Goal: Contribute content: Add original content to the website for others to see

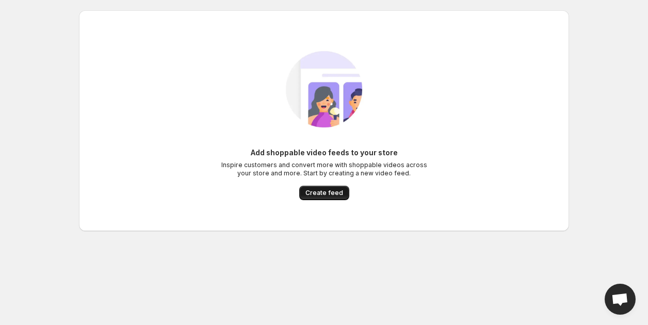
click at [320, 188] on button "Create feed" at bounding box center [324, 193] width 50 height 14
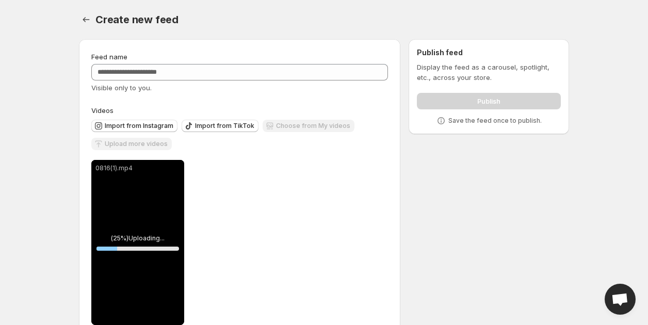
scroll to position [25, 0]
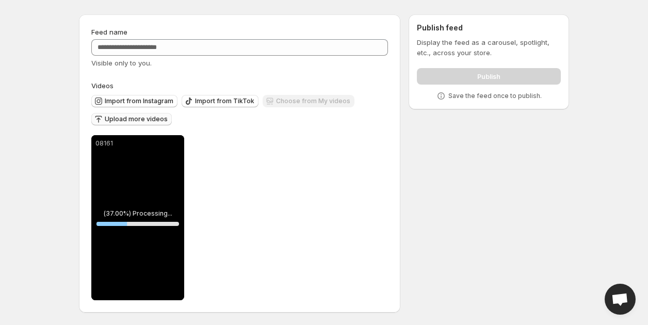
click at [159, 116] on span "Upload more videos" at bounding box center [136, 119] width 63 height 8
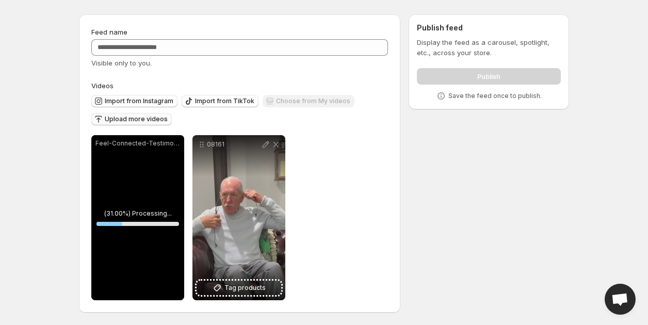
click at [153, 119] on span "Upload more videos" at bounding box center [136, 119] width 63 height 8
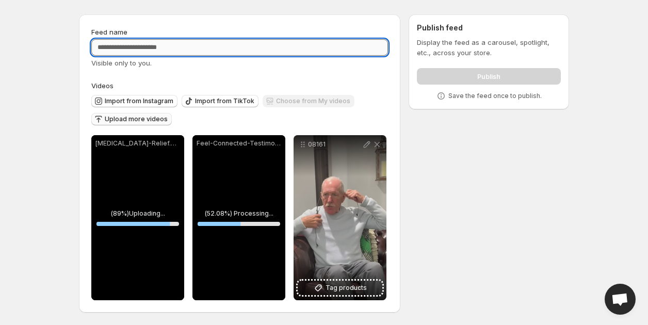
click at [182, 48] on input "Feed name" at bounding box center [239, 47] width 296 height 17
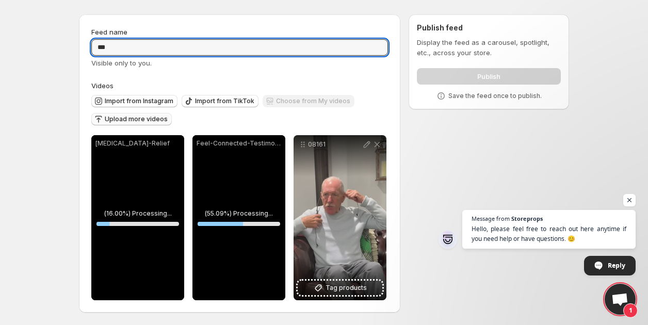
type input "***"
click at [211, 23] on div "**********" at bounding box center [239, 163] width 321 height 298
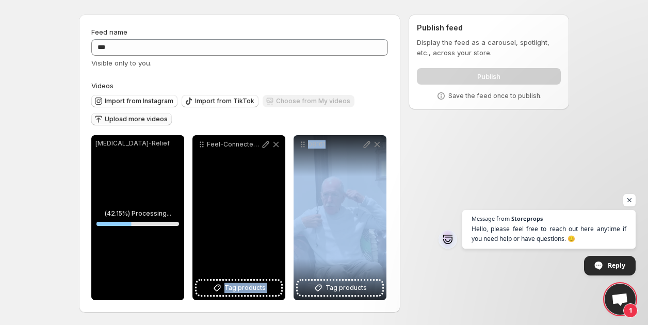
drag, startPoint x: 321, startPoint y: 206, endPoint x: 242, endPoint y: 204, distance: 78.9
click at [242, 204] on div "**********" at bounding box center [238, 217] width 295 height 165
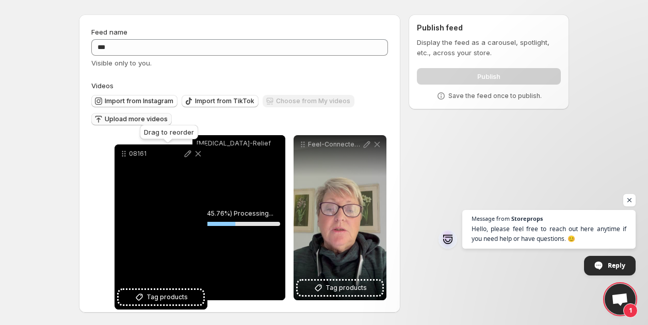
drag, startPoint x: 303, startPoint y: 146, endPoint x: 124, endPoint y: 155, distance: 178.6
click at [124, 155] on icon at bounding box center [124, 154] width 10 height 10
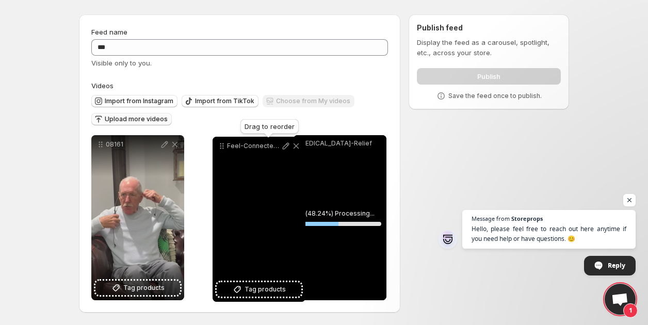
drag, startPoint x: 302, startPoint y: 144, endPoint x: 217, endPoint y: 146, distance: 84.6
click at [217, 146] on icon at bounding box center [222, 146] width 10 height 10
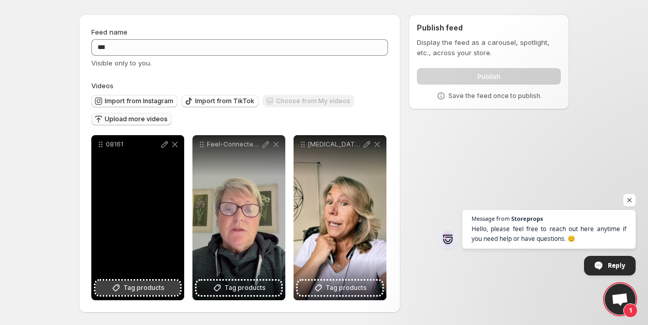
click at [130, 283] on span "Tag products" at bounding box center [143, 288] width 41 height 10
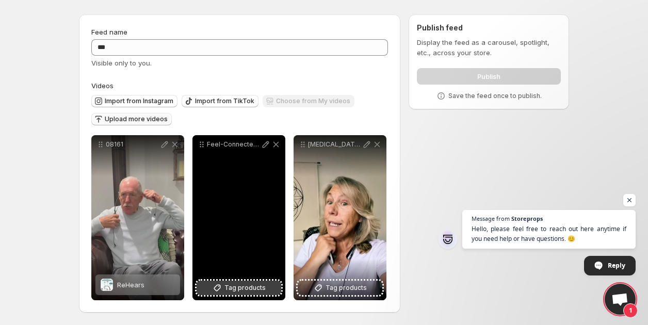
click at [213, 289] on icon at bounding box center [217, 288] width 10 height 10
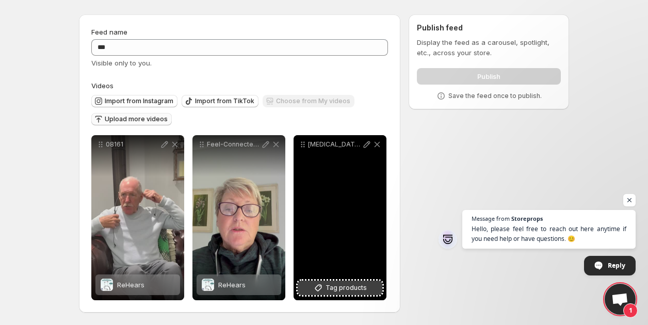
click at [337, 286] on span "Tag products" at bounding box center [345, 288] width 41 height 10
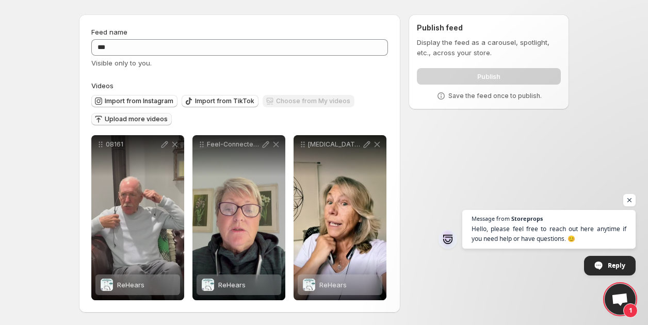
click at [454, 159] on div "**********" at bounding box center [320, 165] width 498 height 319
click at [627, 199] on span "Open chat" at bounding box center [629, 200] width 13 height 13
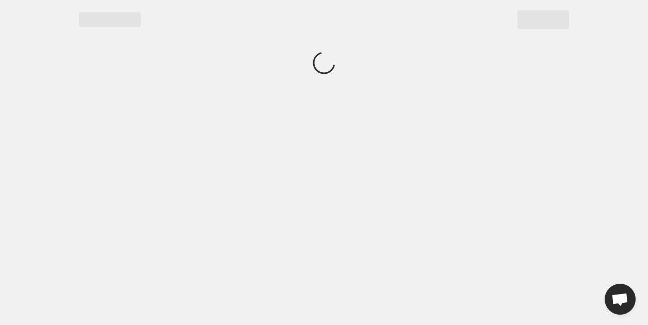
scroll to position [0, 0]
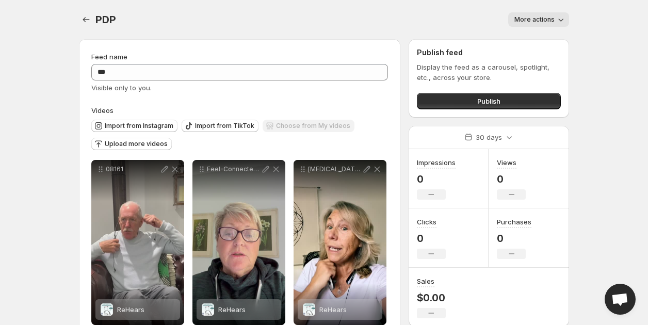
scroll to position [25, 0]
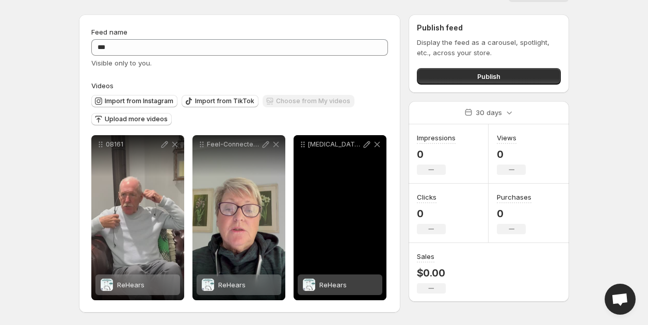
click at [334, 286] on span "ReHears" at bounding box center [332, 285] width 27 height 8
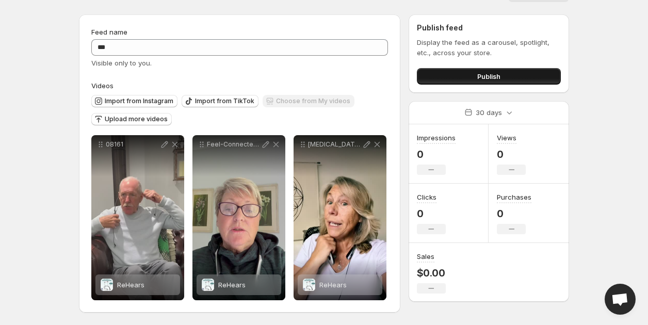
click at [451, 77] on button "Publish" at bounding box center [489, 76] width 144 height 17
click at [440, 78] on button "Publish" at bounding box center [489, 76] width 144 height 17
